Goal: Information Seeking & Learning: Learn about a topic

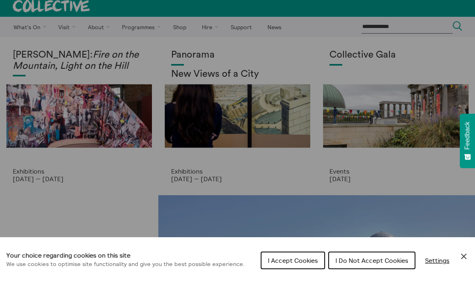
scroll to position [6, 0]
click at [343, 262] on span "I Do Not Accept Cookies" at bounding box center [371, 260] width 73 height 8
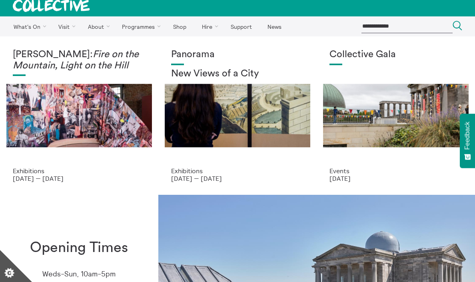
scroll to position [6, 0]
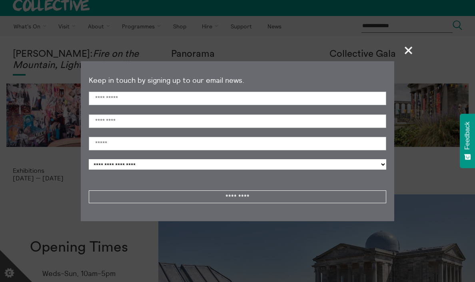
click at [407, 50] on span "+" at bounding box center [409, 50] width 24 height 24
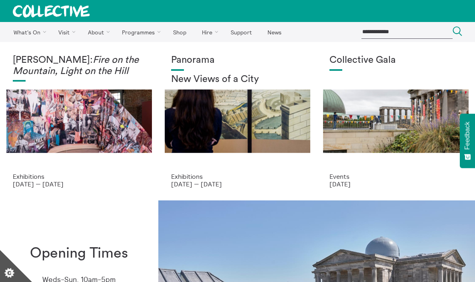
scroll to position [0, 0]
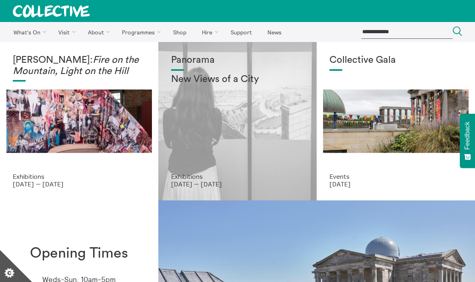
click at [215, 157] on div "Panorama New Views of a City" at bounding box center [237, 114] width 133 height 118
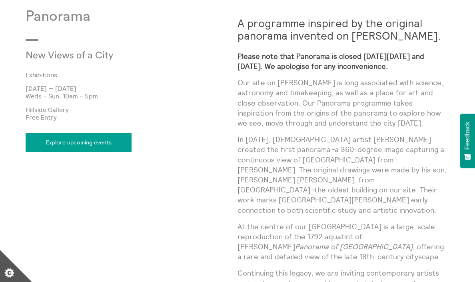
scroll to position [376, 0]
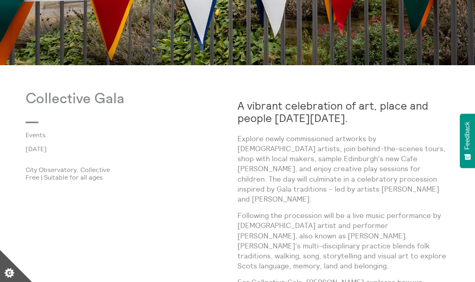
scroll to position [294, 0]
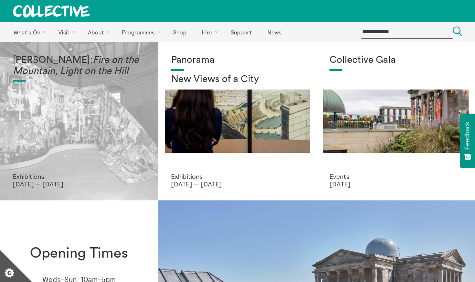
click at [107, 136] on div "Mercedes Azpilicueta: Fire on the Mountain, Light on the Hill" at bounding box center [79, 114] width 133 height 118
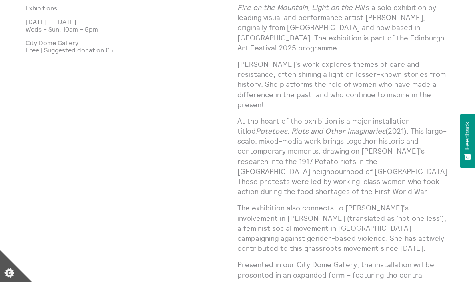
scroll to position [458, 0]
